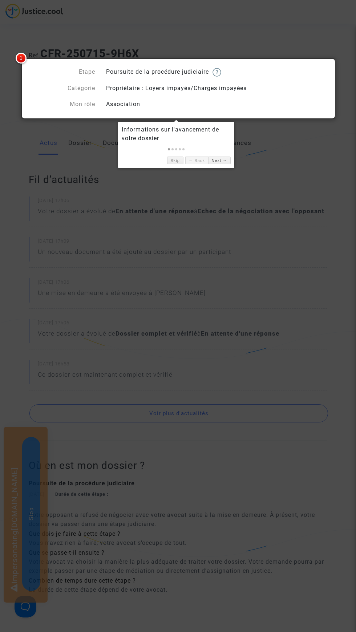
click at [184, 156] on div "Skip ← Back Next →" at bounding box center [176, 158] width 109 height 11
click at [180, 162] on link "Skip" at bounding box center [175, 161] width 16 height 8
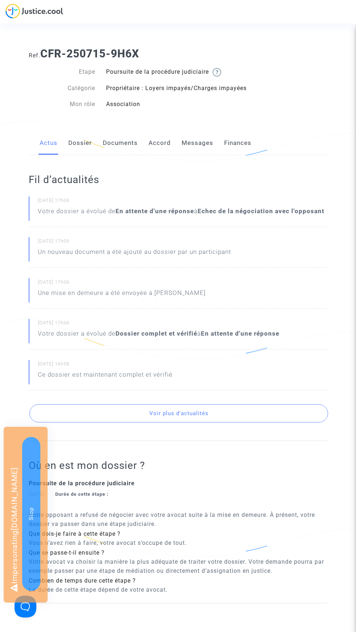
click at [211, 141] on link "Messages" at bounding box center [198, 143] width 32 height 24
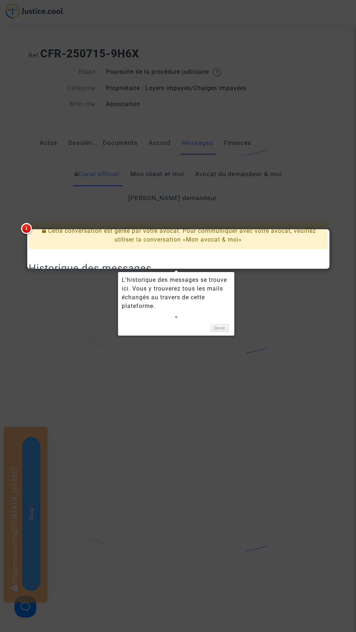
click at [238, 329] on div at bounding box center [178, 316] width 356 height 632
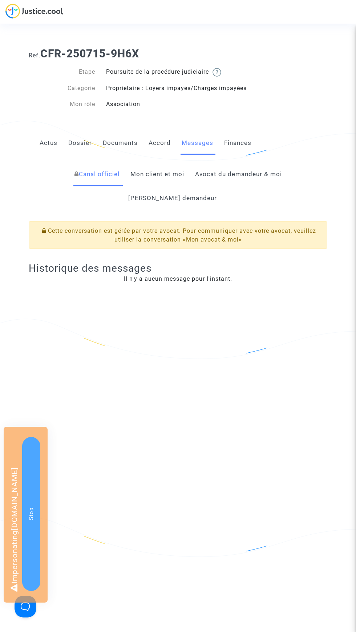
click at [137, 174] on link "Mon client et moi" at bounding box center [157, 174] width 54 height 24
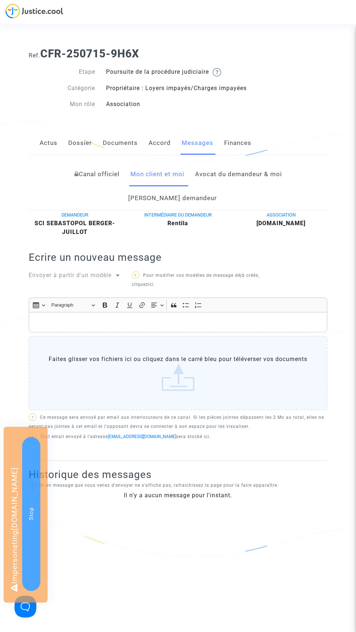
click at [96, 271] on div "Envoyer à partir d'un modèle" at bounding box center [72, 275] width 86 height 9
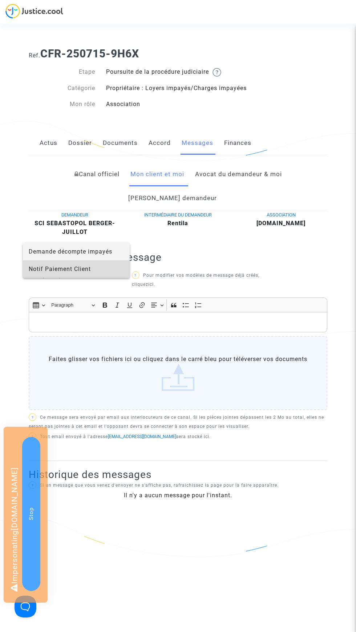
click at [113, 269] on span "Notif Paiement Client" at bounding box center [76, 268] width 95 height 17
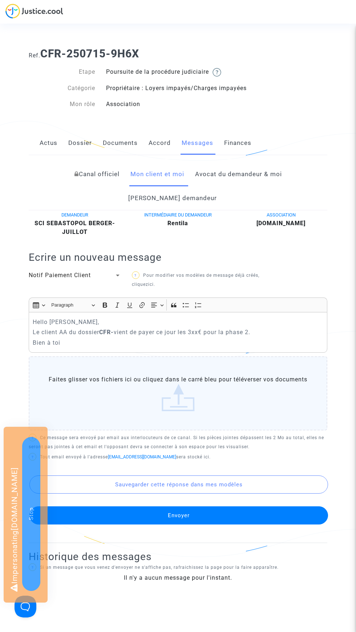
click at [67, 328] on p "Le client AA du dossier CFR- vient de payer ce jour les 3xx€ pour la phase 2." at bounding box center [178, 332] width 291 height 9
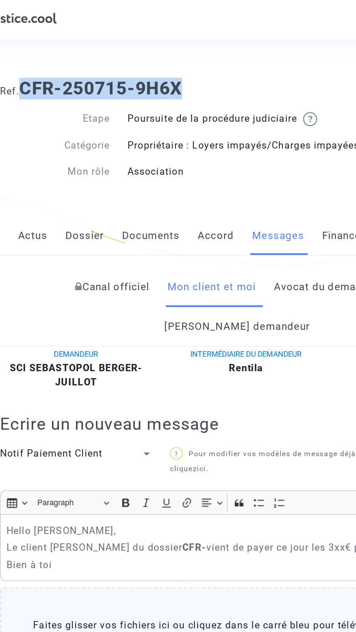
copy b "CFR-250715-9H6X"
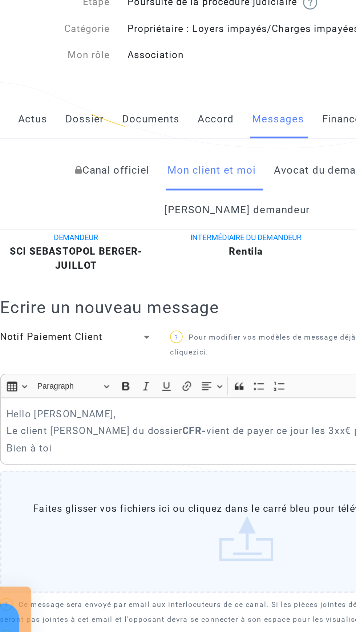
click at [150, 329] on strong "CFR-" at bounding box center [146, 332] width 15 height 7
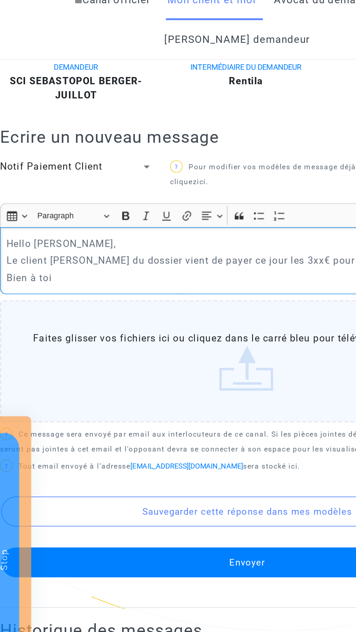
click at [134, 328] on p "Le client [PERSON_NAME] du dossier vient de payer ce jour les 3xx€ pour la phas…" at bounding box center [178, 332] width 291 height 9
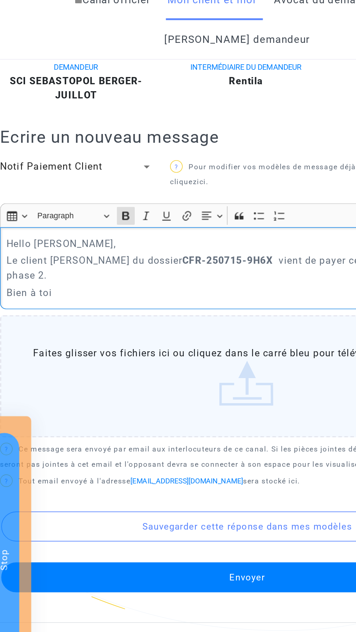
click at [130, 328] on p "Le client [PERSON_NAME] du dossier CFR-250715-9H6X vient de payer ce jour les 3…" at bounding box center [178, 337] width 291 height 18
click at [139, 329] on strong "CFR-250715-9H6X" at bounding box center [166, 332] width 55 height 7
click at [132, 328] on p "Le client [PERSON_NAME] du dossier CFR-250715-9H6X vient de payer ce jour les 3…" at bounding box center [178, 337] width 291 height 18
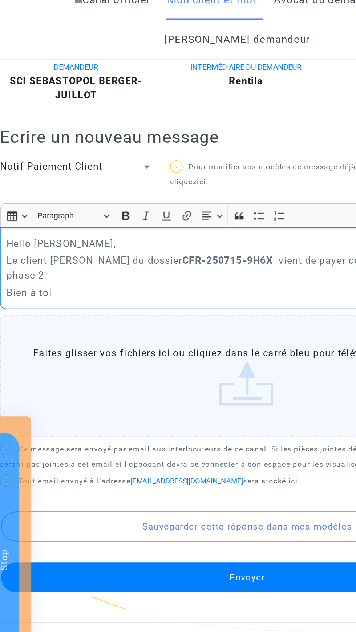
click at [139, 329] on strong "CFR-250715-9H6X" at bounding box center [166, 332] width 55 height 7
click at [133, 328] on p "Le client [PERSON_NAME] du dossier CFR-250715-9H6X vient de payer ce jour les 3…" at bounding box center [178, 337] width 291 height 18
click at [139, 329] on strong "CFR-250715-9H6X" at bounding box center [166, 332] width 55 height 7
click at [199, 328] on p "Le client [PERSON_NAME] du dossier CFR-250715-9H6X vient de payer ce jour les 3…" at bounding box center [178, 337] width 291 height 18
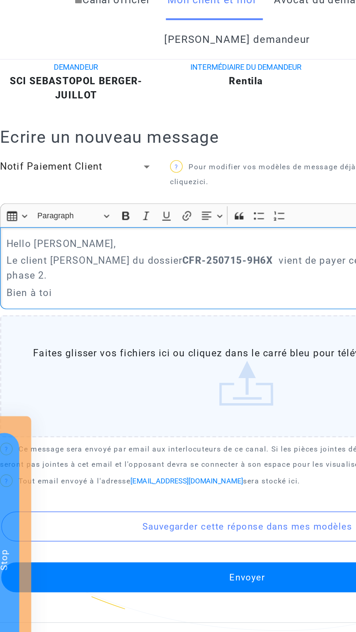
click at [196, 329] on strong "Rich Text Editor, main" at bounding box center [197, 332] width 2 height 7
click at [231, 328] on p "Le client [PERSON_NAME] du dossier CFR-250715-9H6X vient de payer ce jour les 3…" at bounding box center [178, 337] width 291 height 18
click at [203, 328] on p "Le client [PERSON_NAME] du dossier CFR-250715-9H6X vient de payer ce jour les 3…" at bounding box center [178, 337] width 291 height 18
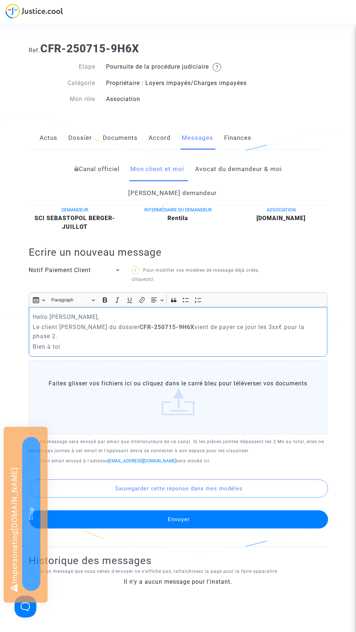
scroll to position [5, 0]
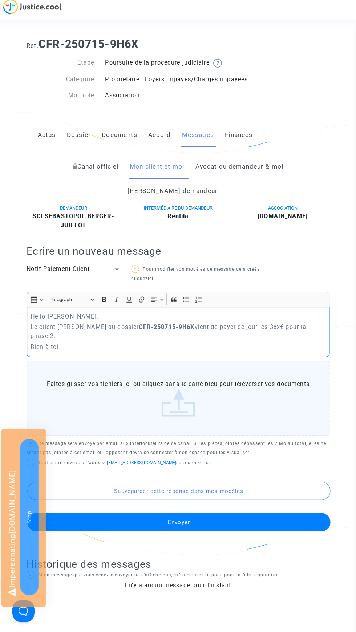
click at [278, 322] on p "Le client [PERSON_NAME] du dossier CFR-250715-9H6X vient de payer ce jour les 3…" at bounding box center [178, 331] width 291 height 18
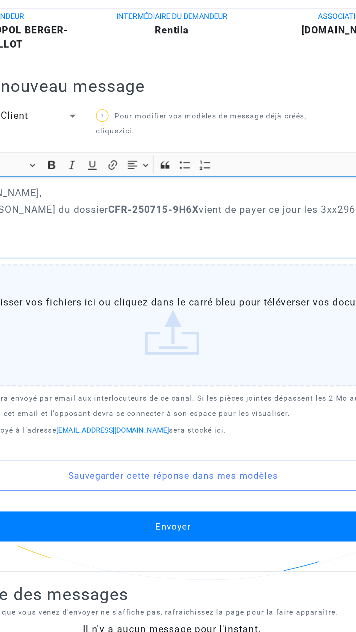
click at [277, 322] on p "Le client [PERSON_NAME] du dossier CFR-250715-9H6X vient de payer ce jour les 3…" at bounding box center [178, 331] width 291 height 18
click at [289, 322] on p "Le client [PERSON_NAME] du dossier CFR-250715-9H6X vient de payer ce jour les 3…" at bounding box center [178, 331] width 291 height 18
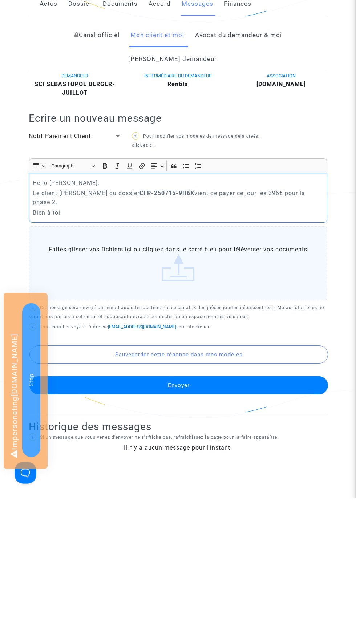
click at [75, 322] on p "Le client [PERSON_NAME] du dossier CFR-250715-9H6X vient de payer ce jour les 3…" at bounding box center [178, 331] width 291 height 18
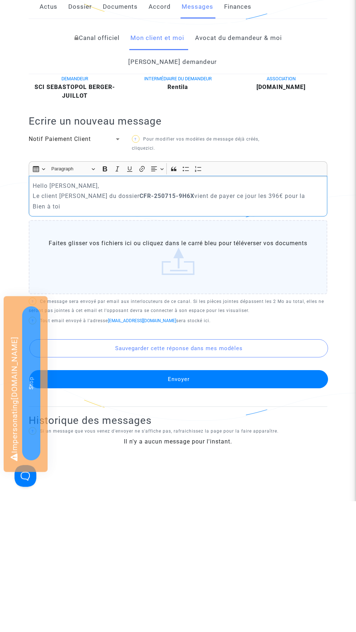
click at [307, 333] on p "Bien à toi" at bounding box center [178, 337] width 291 height 9
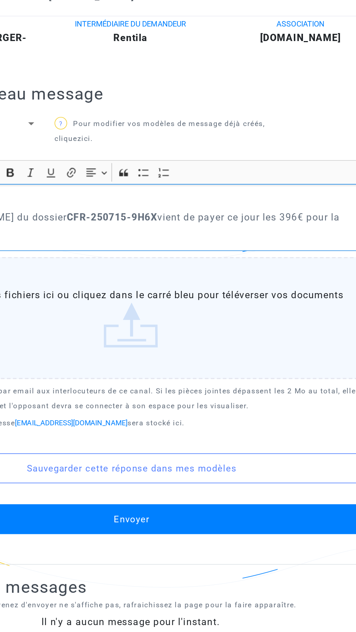
click at [310, 322] on p "Le client [PERSON_NAME] du dossier CFR-250715-9H6X vient de payer ce jour les 3…" at bounding box center [178, 326] width 291 height 9
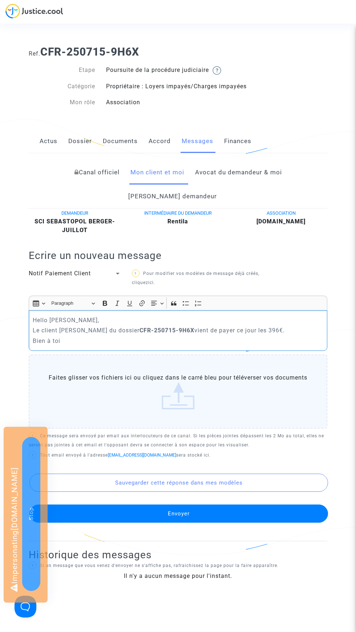
scroll to position [0, 0]
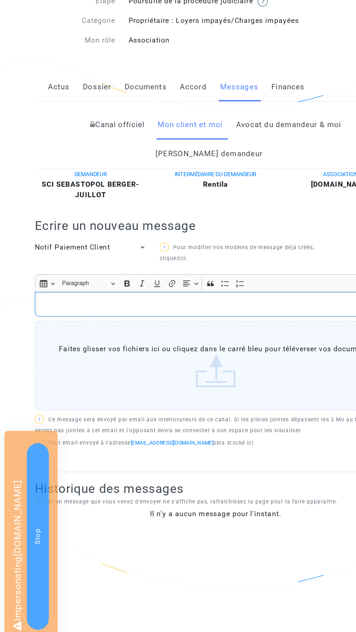
click at [231, 177] on link "Avocat du demandeur & moi" at bounding box center [238, 174] width 87 height 24
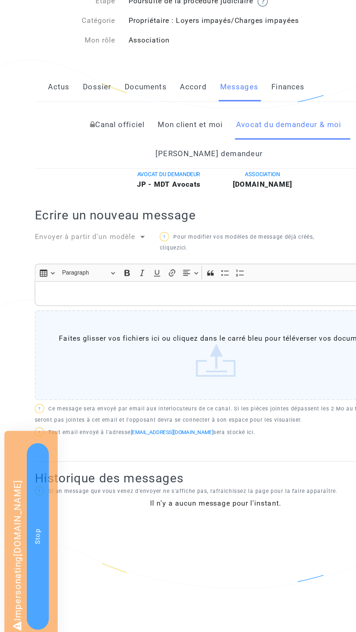
click at [97, 263] on span "Envoyer à partir d'un modèle" at bounding box center [70, 266] width 83 height 7
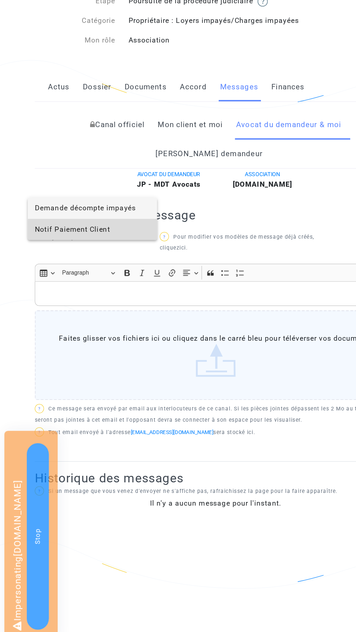
click at [114, 260] on span "Notif Paiement Client" at bounding box center [76, 260] width 95 height 17
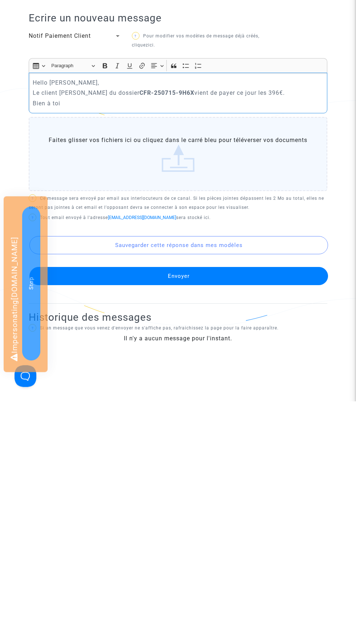
click at [261, 498] on button "Envoyer" at bounding box center [178, 507] width 299 height 18
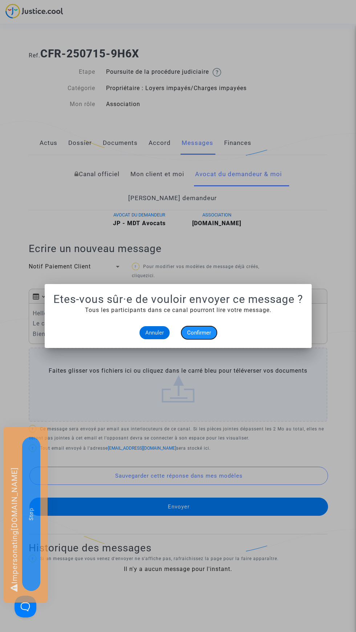
click at [210, 334] on span "Confirmer" at bounding box center [199, 332] width 24 height 7
